Goal: Book appointment/travel/reservation

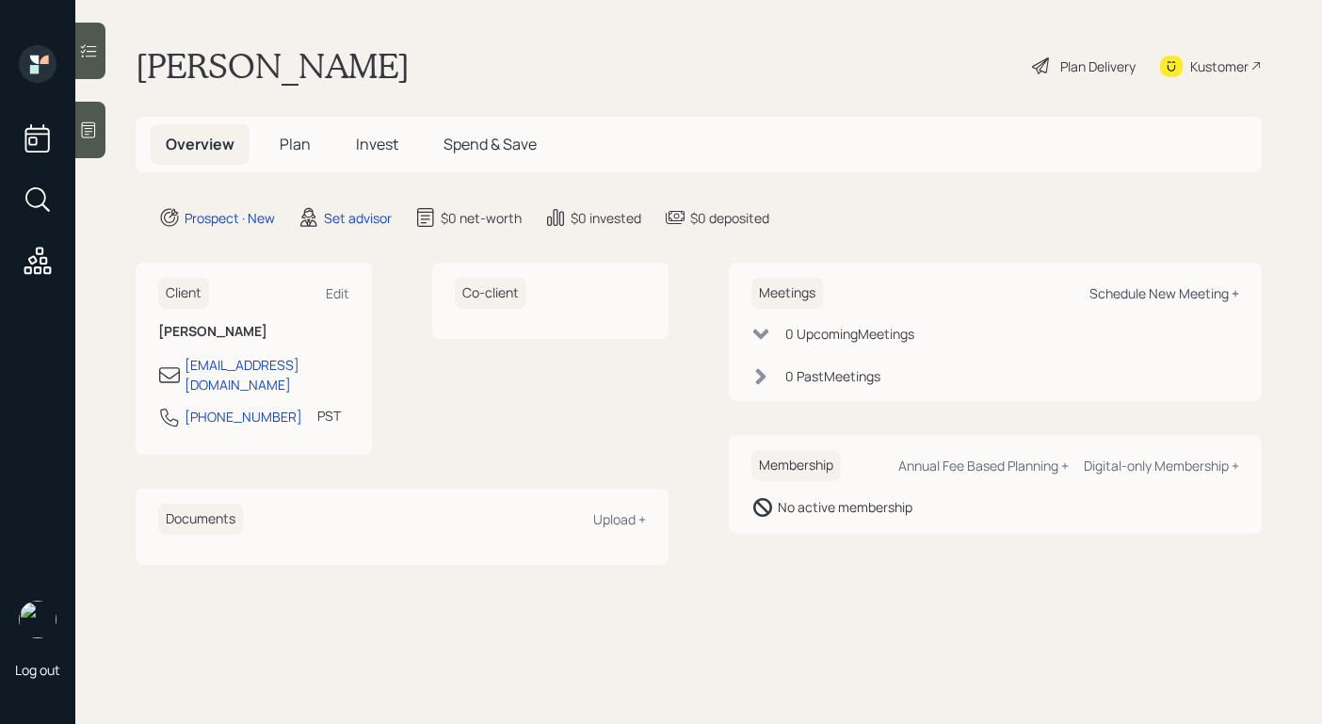
click at [1153, 293] on div "Schedule New Meeting +" at bounding box center [1164, 293] width 150 height 18
select select "round-[PERSON_NAME]"
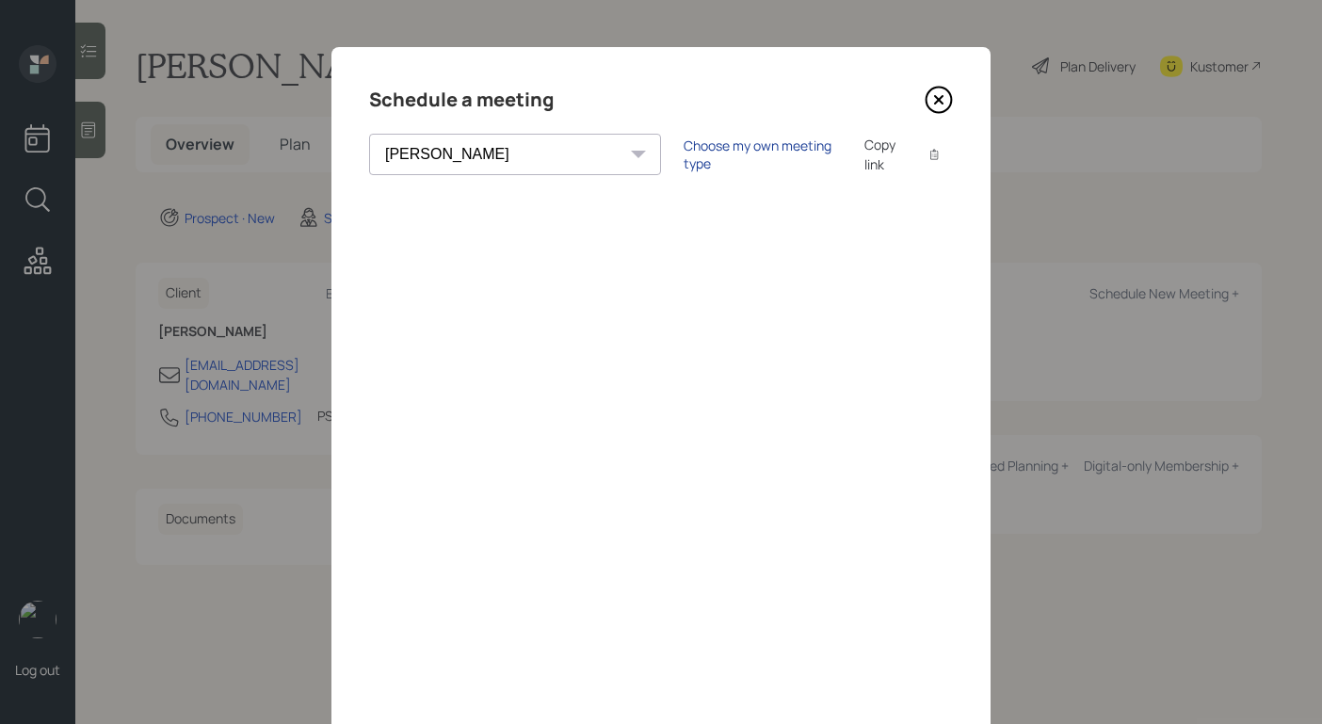
click at [684, 153] on div "Choose my own meeting type" at bounding box center [763, 155] width 158 height 36
click at [935, 94] on icon at bounding box center [939, 100] width 28 height 28
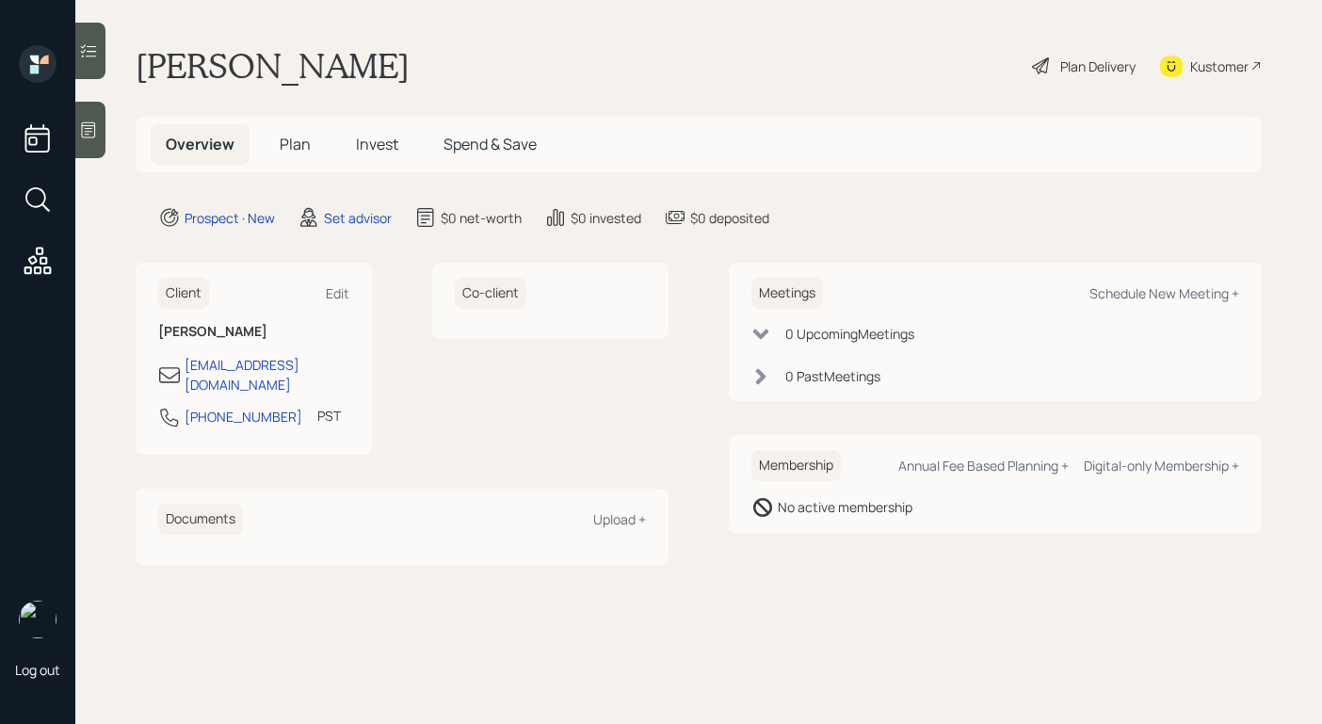
click at [94, 132] on icon at bounding box center [89, 130] width 14 height 16
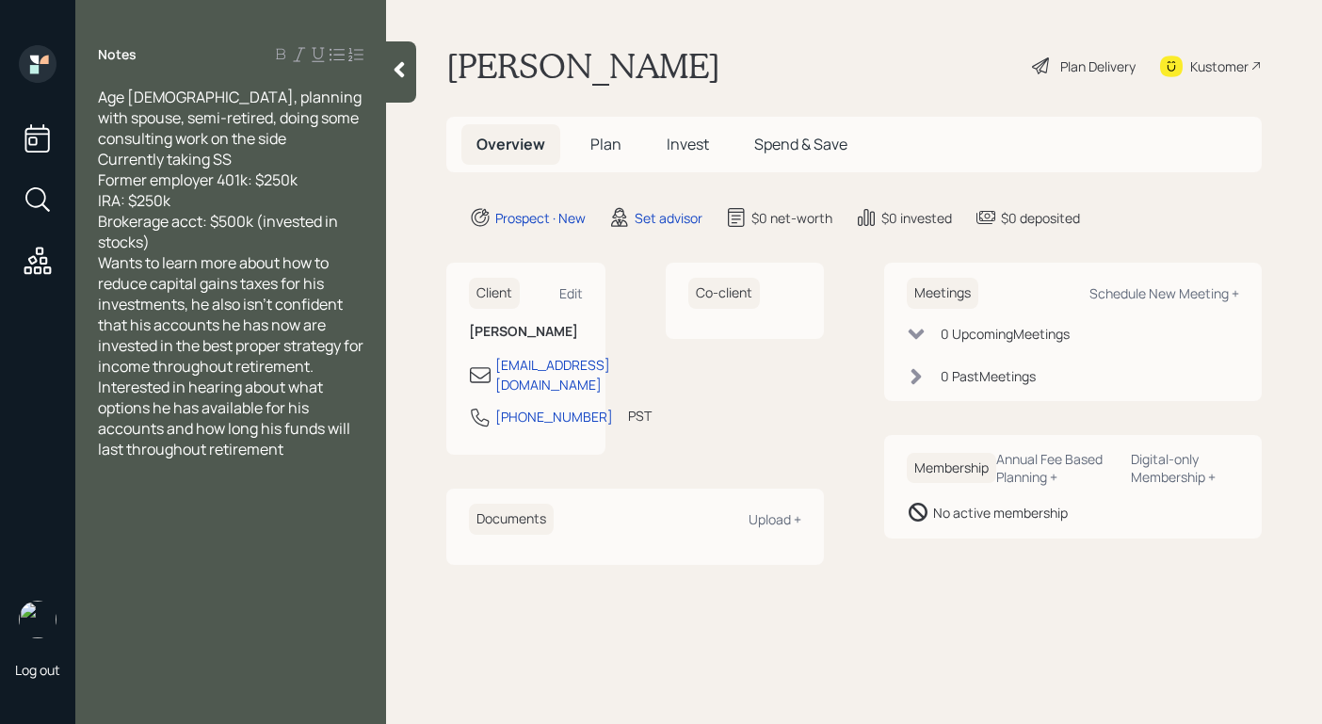
click at [288, 239] on div "Brokerage acct: $500k (invested in stocks)" at bounding box center [231, 231] width 266 height 41
click at [410, 79] on div at bounding box center [401, 71] width 30 height 61
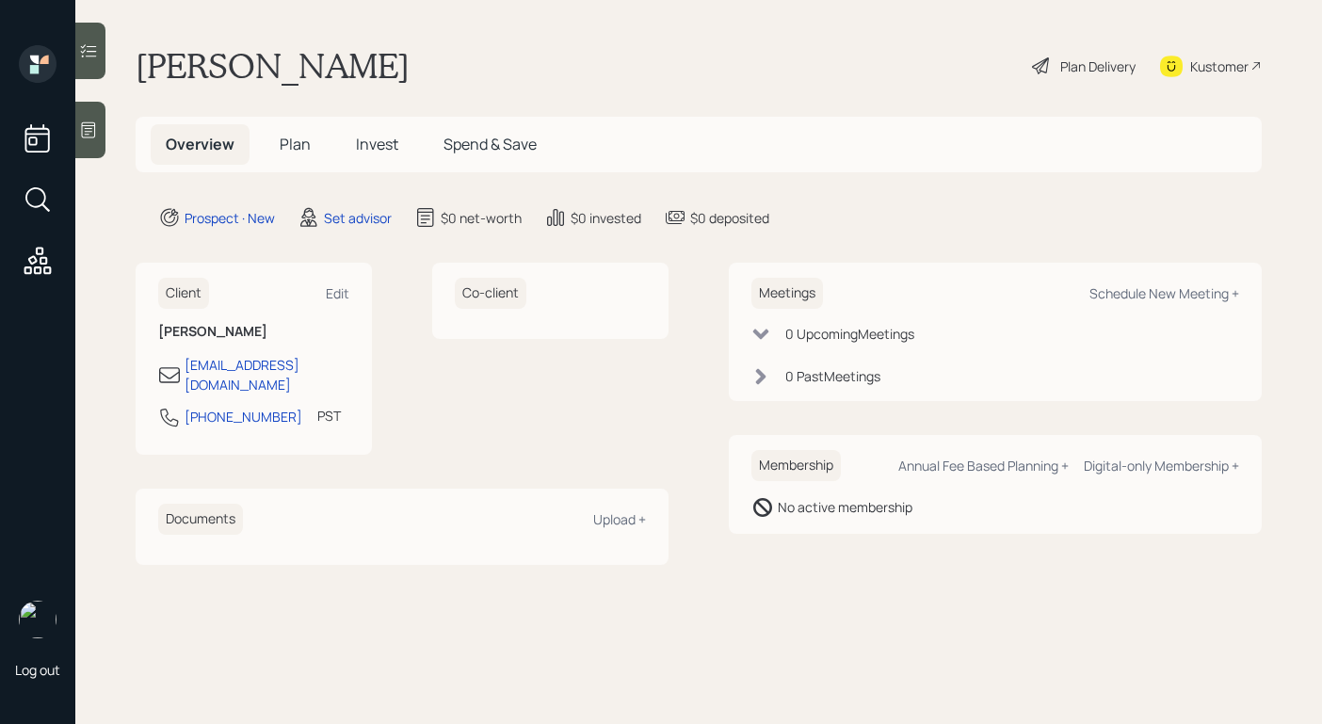
click at [87, 123] on icon at bounding box center [88, 130] width 19 height 19
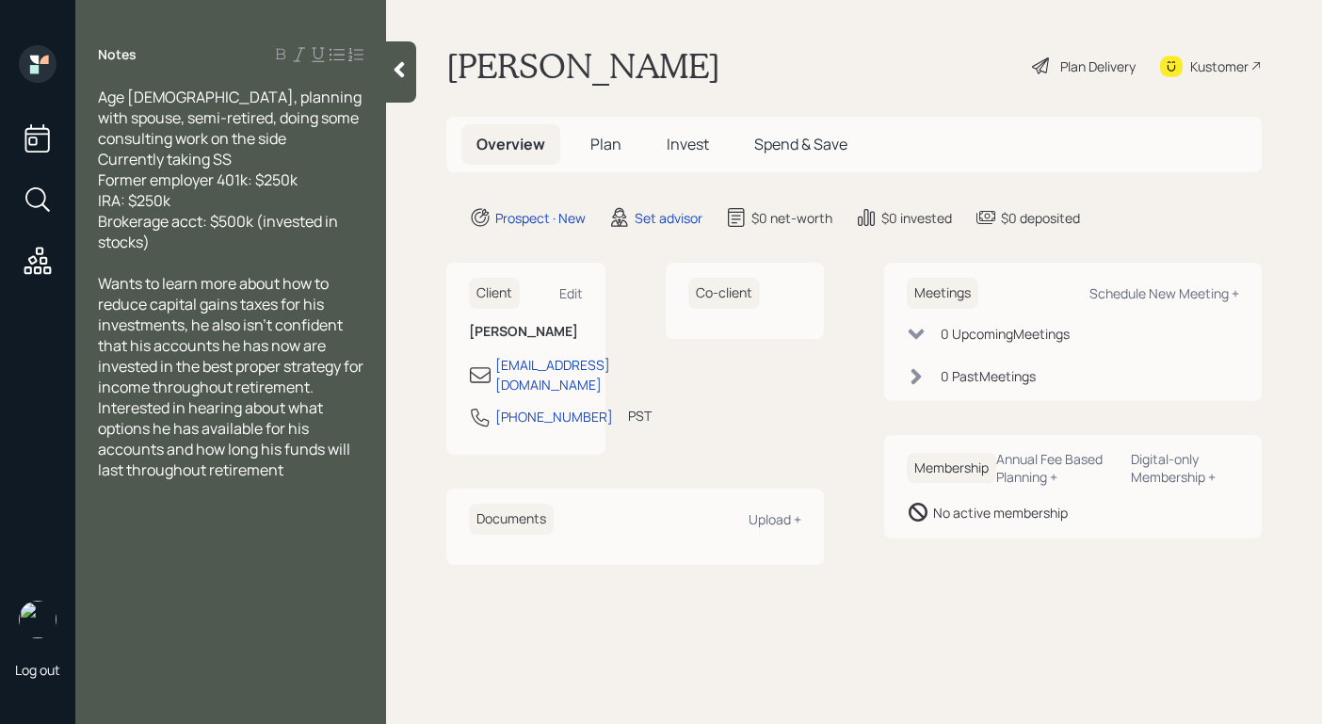
click at [397, 58] on div at bounding box center [401, 71] width 30 height 61
